Goal: Information Seeking & Learning: Learn about a topic

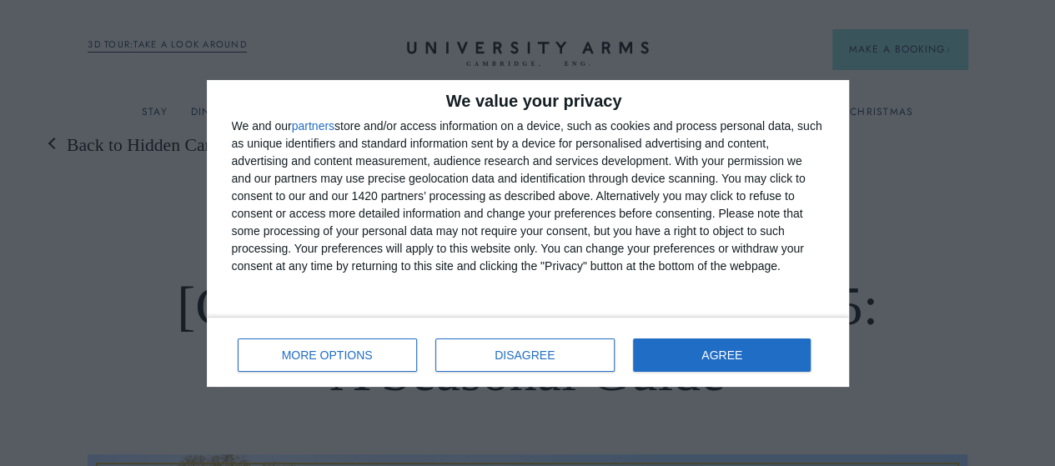
click at [657, 118] on div "We and our partners store and/or access information on a device, such as cookie…" at bounding box center [528, 197] width 592 height 158
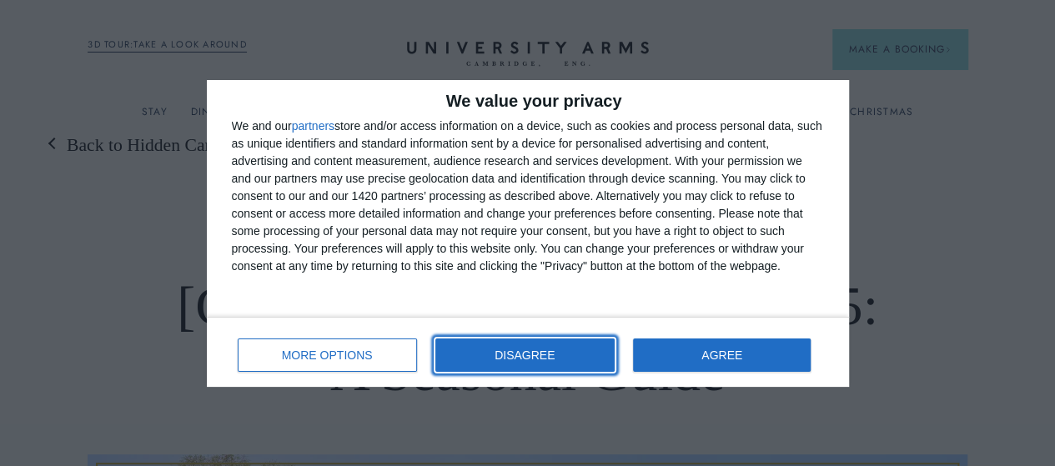
click at [554, 358] on span "DISAGREE" at bounding box center [524, 355] width 60 height 12
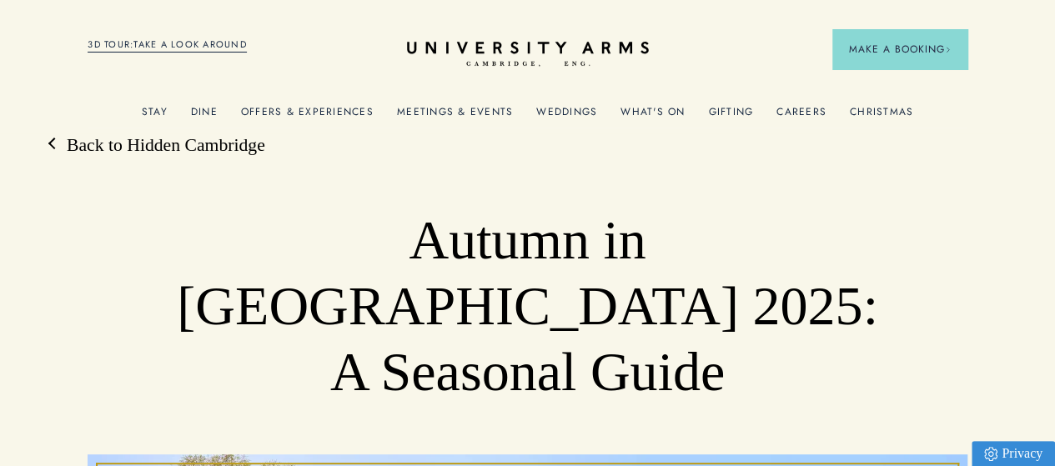
click at [669, 118] on link "What's On" at bounding box center [652, 117] width 64 height 22
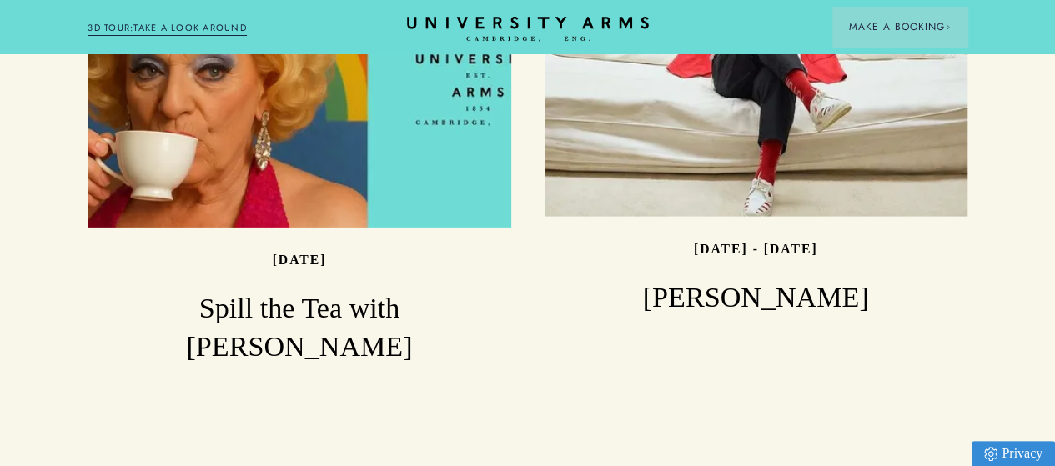
scroll to position [2550, 0]
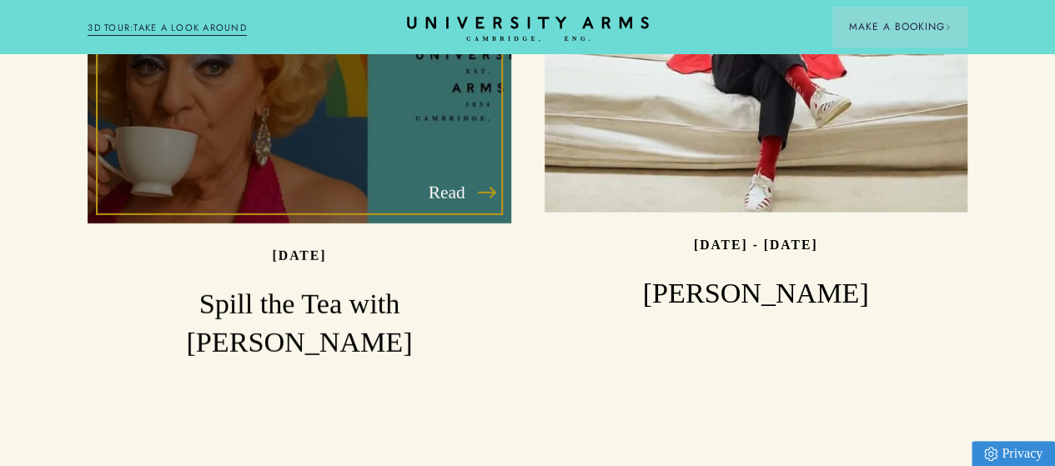
click at [422, 343] on h3 "Spill the Tea with [PERSON_NAME]" at bounding box center [299, 323] width 423 height 76
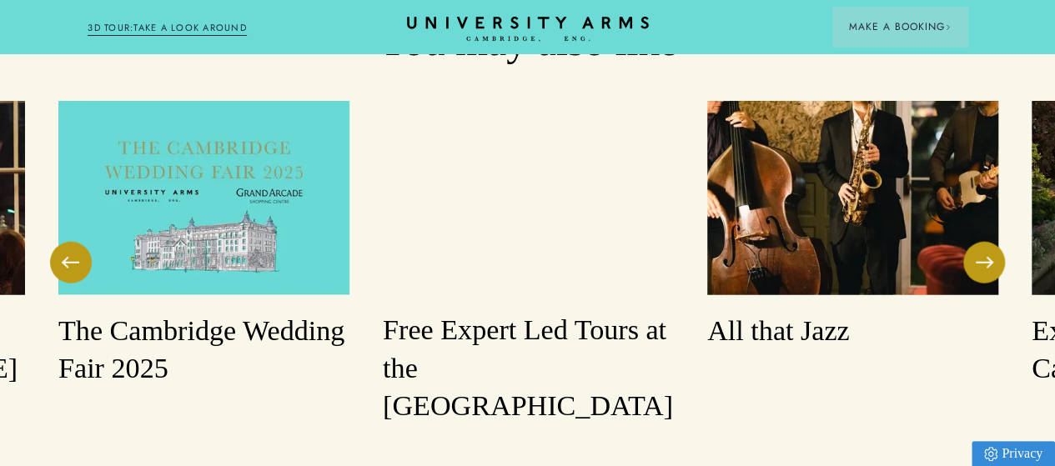
scroll to position [2057, 0]
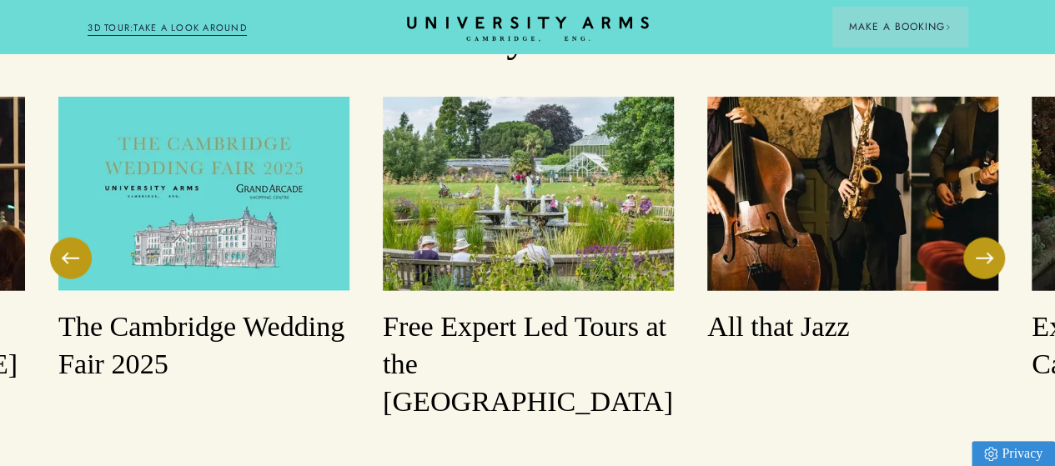
click at [577, 349] on h3 "Free Expert Led Tours at the [GEOGRAPHIC_DATA]" at bounding box center [528, 364] width 291 height 113
